Goal: Check status: Check status

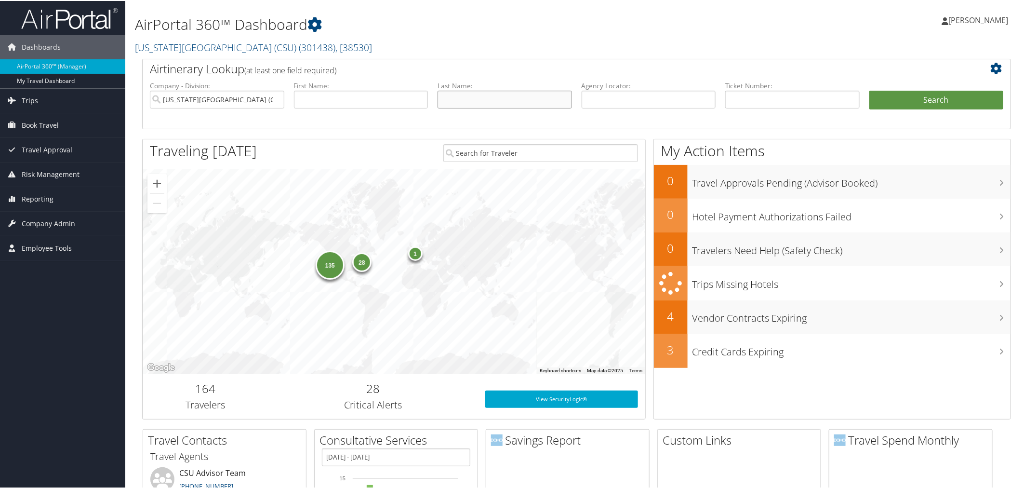
click at [464, 100] on input "text" at bounding box center [505, 99] width 134 height 18
type input "collin"
click at [870, 90] on button "Search" at bounding box center [937, 99] width 134 height 19
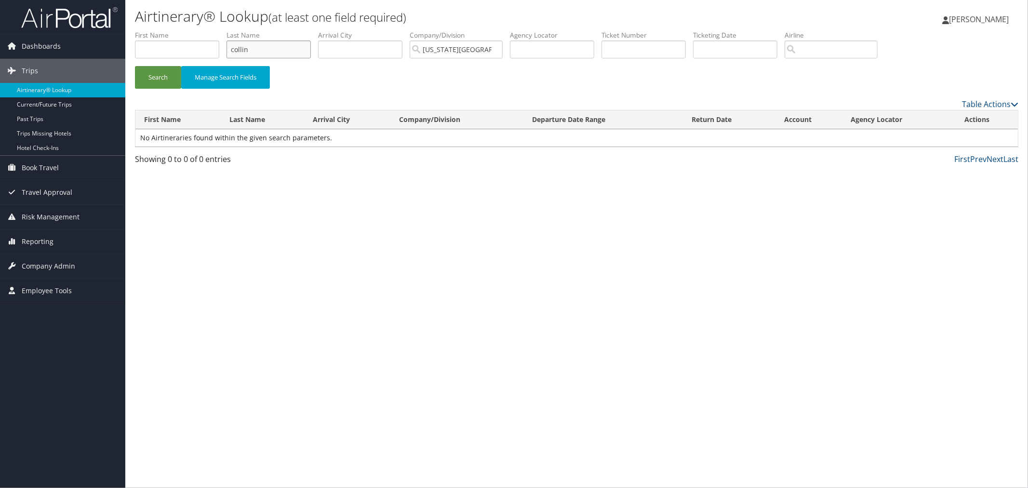
click at [293, 51] on input "collin" at bounding box center [269, 49] width 84 height 18
type input "collins"
click at [135, 66] on button "Search" at bounding box center [158, 77] width 46 height 23
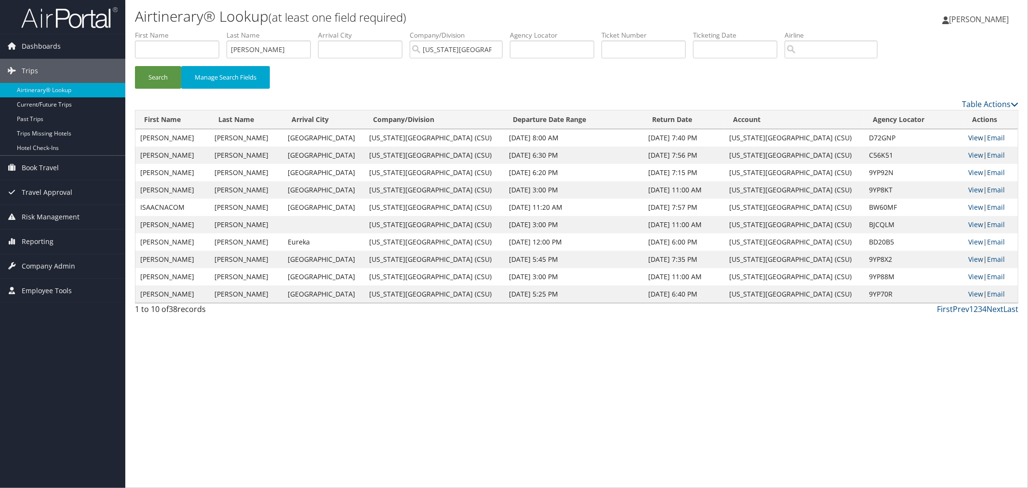
click at [979, 135] on link "View" at bounding box center [976, 137] width 15 height 9
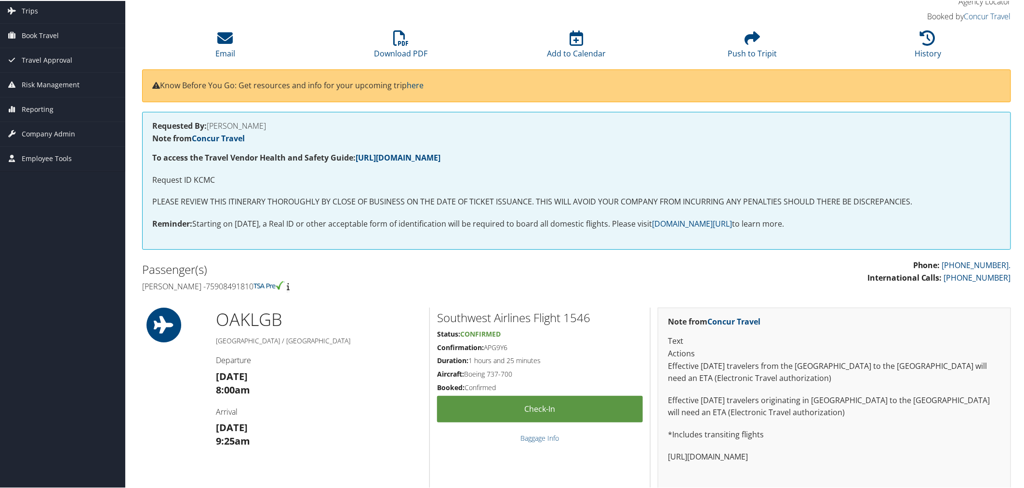
scroll to position [54, 0]
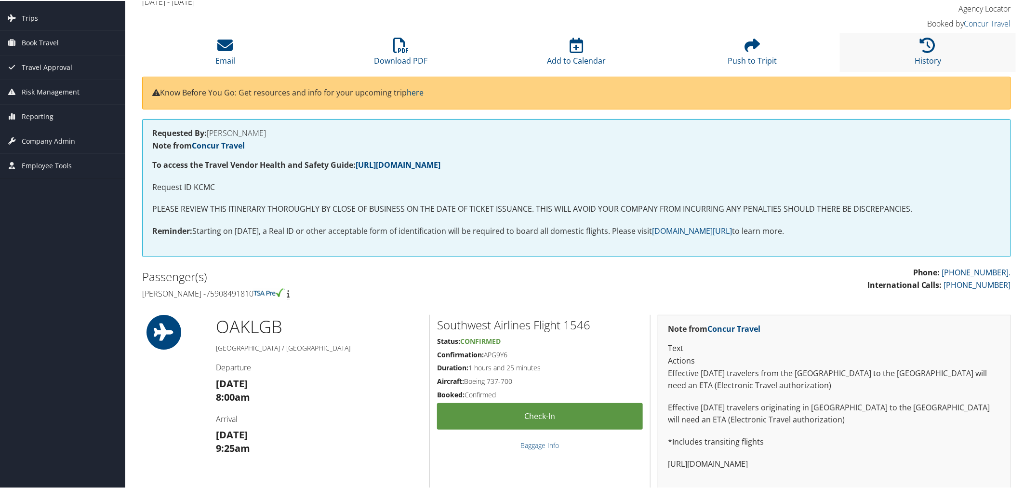
click at [908, 68] on li "History" at bounding box center [928, 51] width 176 height 39
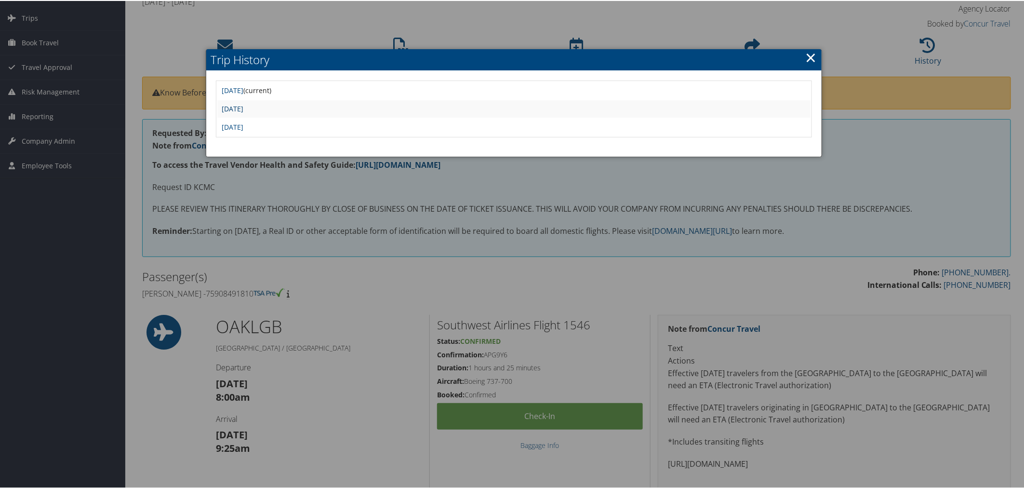
click at [244, 108] on link "Tue Aug 26 16:19:47 MDT 2025" at bounding box center [233, 107] width 22 height 9
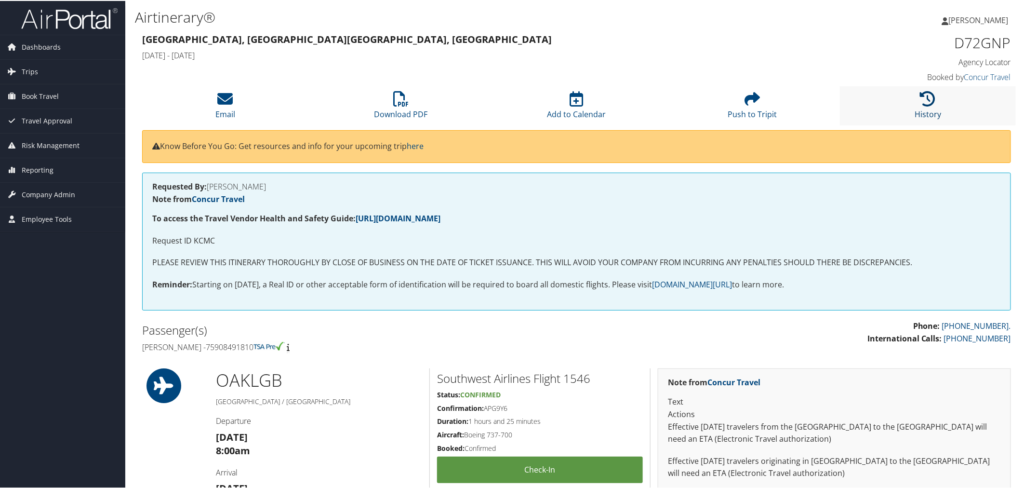
click at [925, 103] on icon at bounding box center [928, 97] width 15 height 15
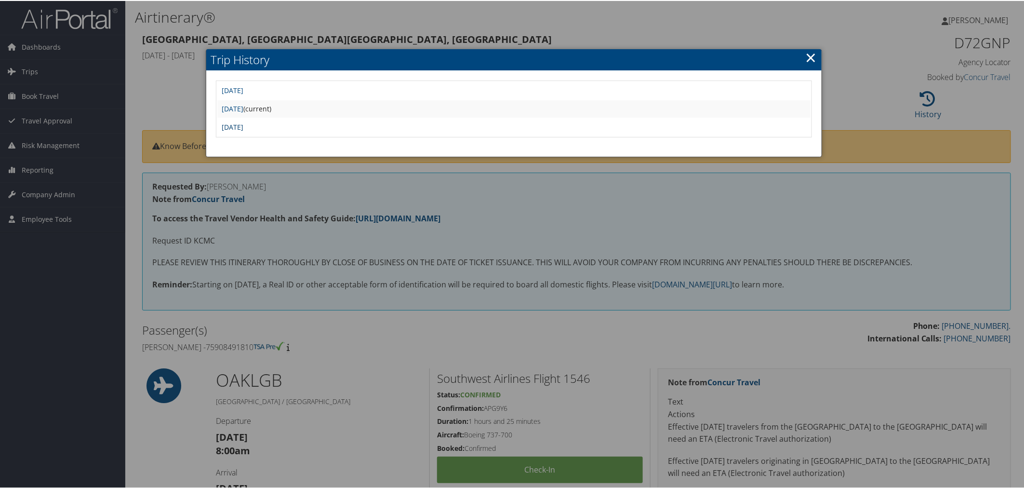
click at [244, 127] on link "Tue Aug 26 16:14:30 MDT 2025" at bounding box center [233, 125] width 22 height 9
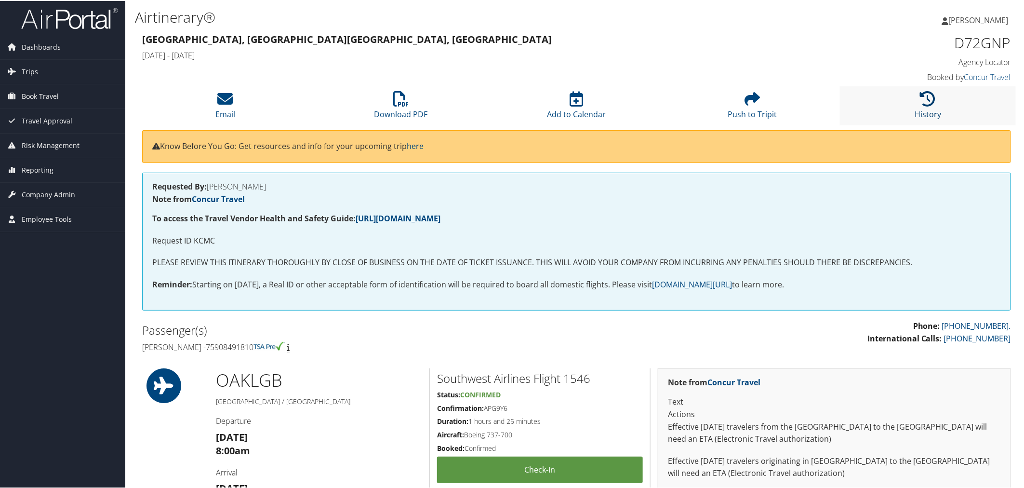
click at [920, 112] on link "History" at bounding box center [928, 106] width 27 height 23
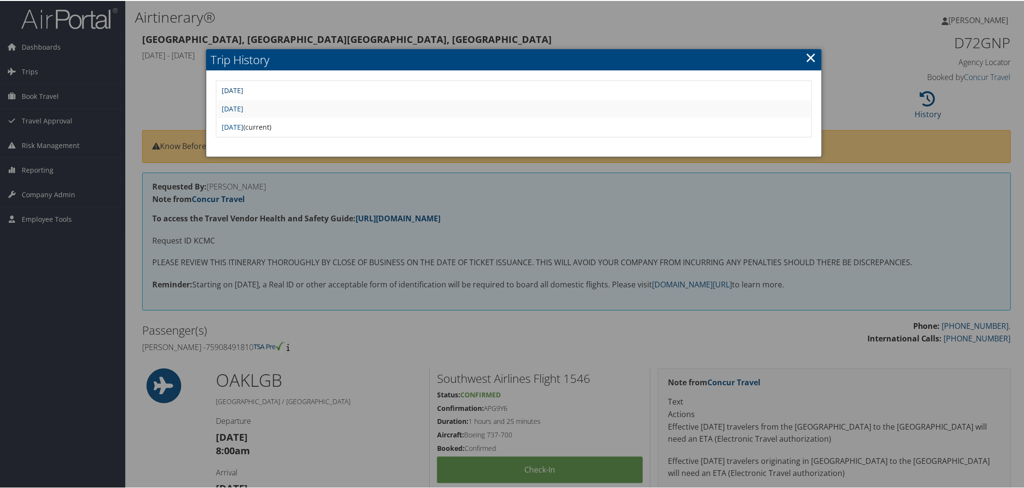
click at [244, 91] on link "Tue Aug 26 17:18:39 MDT 2025" at bounding box center [233, 89] width 22 height 9
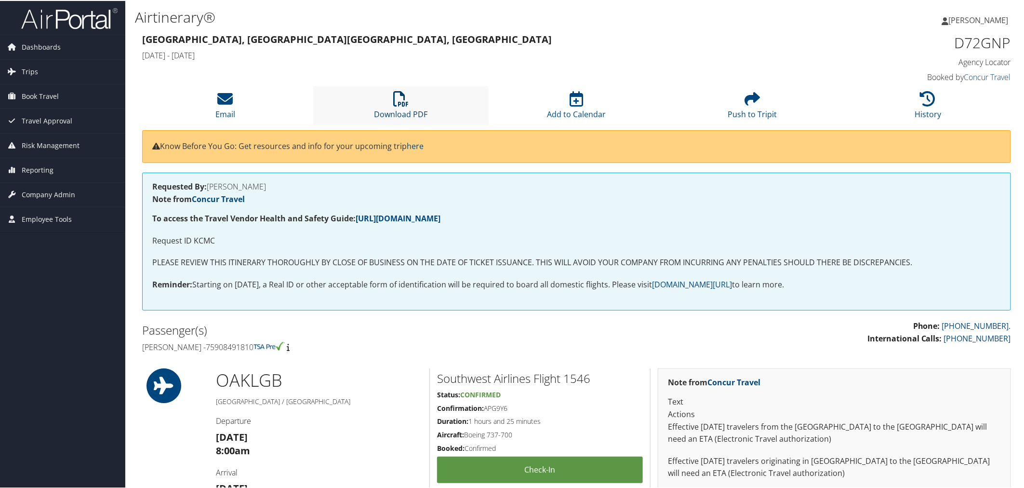
click at [418, 116] on link "Download PDF" at bounding box center [401, 106] width 54 height 23
